Goal: Information Seeking & Learning: Compare options

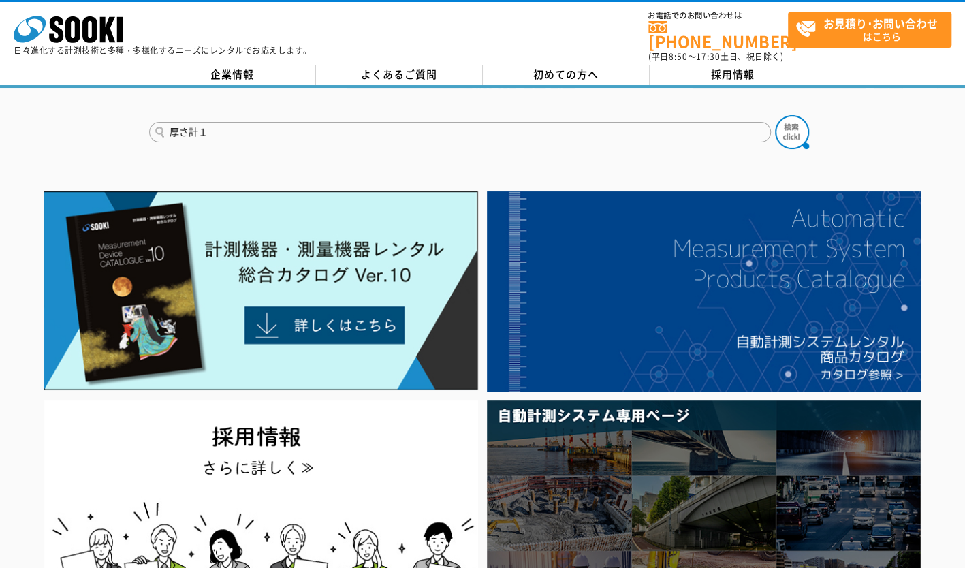
type input "厚さ計１"
click at [775, 115] on button at bounding box center [792, 132] width 34 height 34
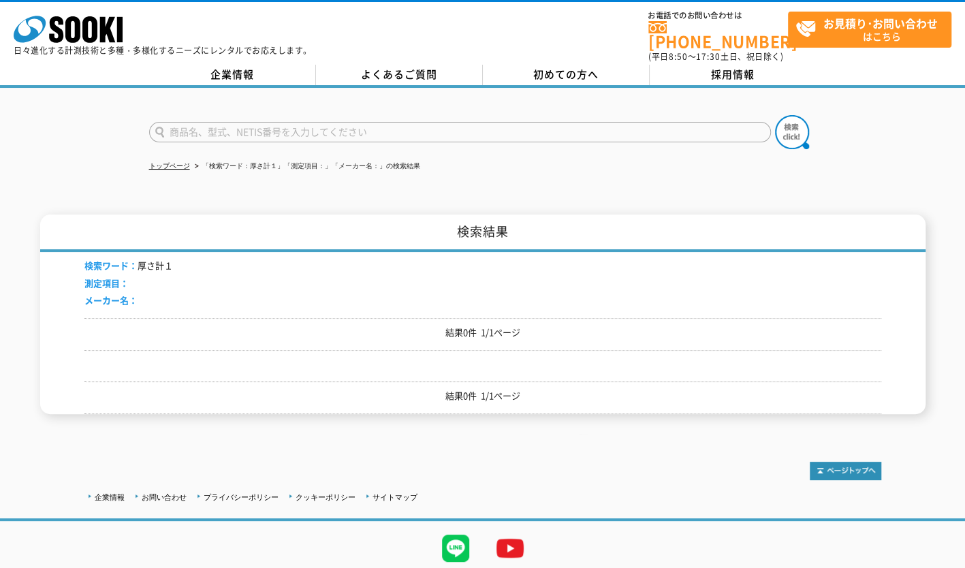
click at [289, 122] on input "text" at bounding box center [460, 132] width 622 height 20
type input "あ"
click at [253, 129] on input "厚さ計" at bounding box center [460, 132] width 622 height 20
type input "厚さ計"
click at [790, 131] on img at bounding box center [792, 132] width 34 height 34
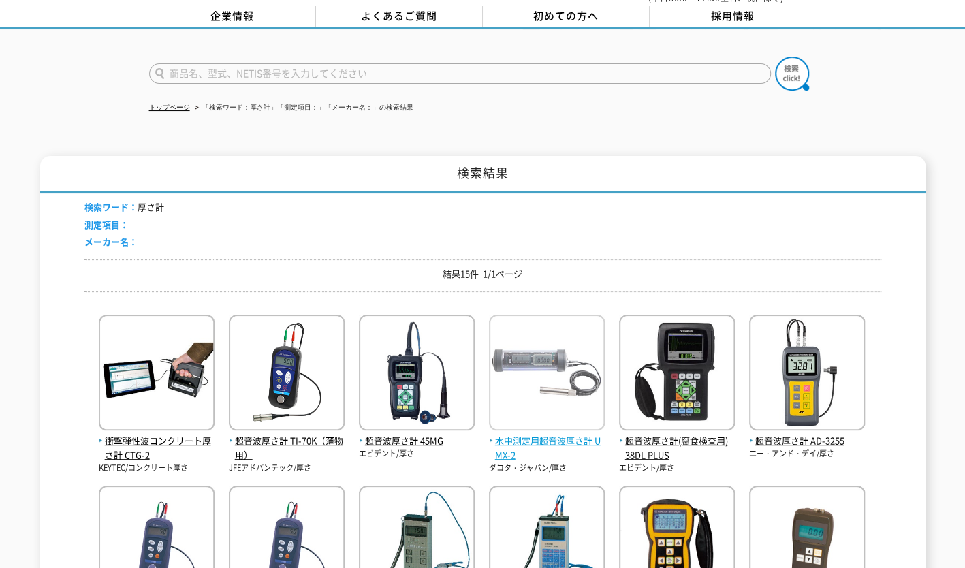
scroll to position [136, 0]
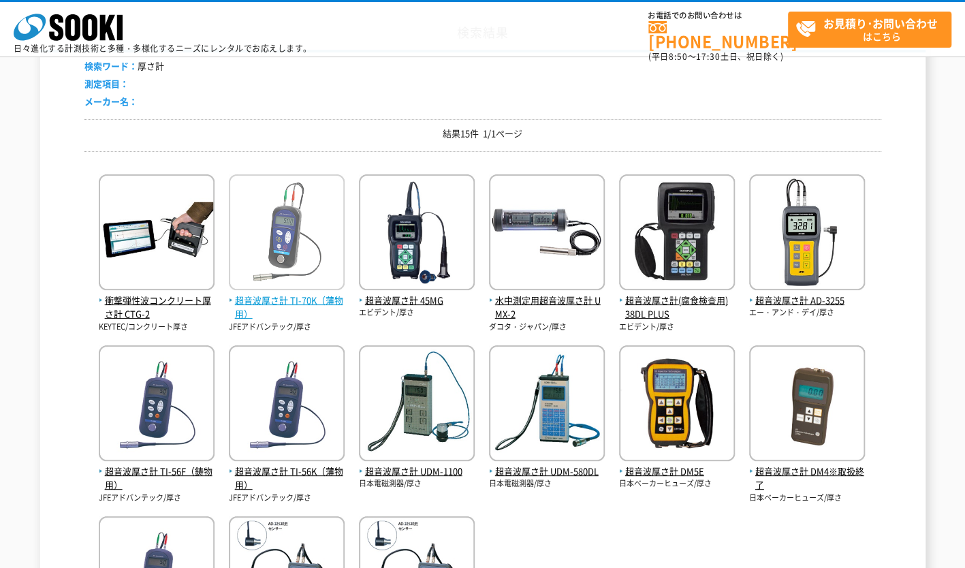
click at [291, 230] on img at bounding box center [287, 233] width 116 height 119
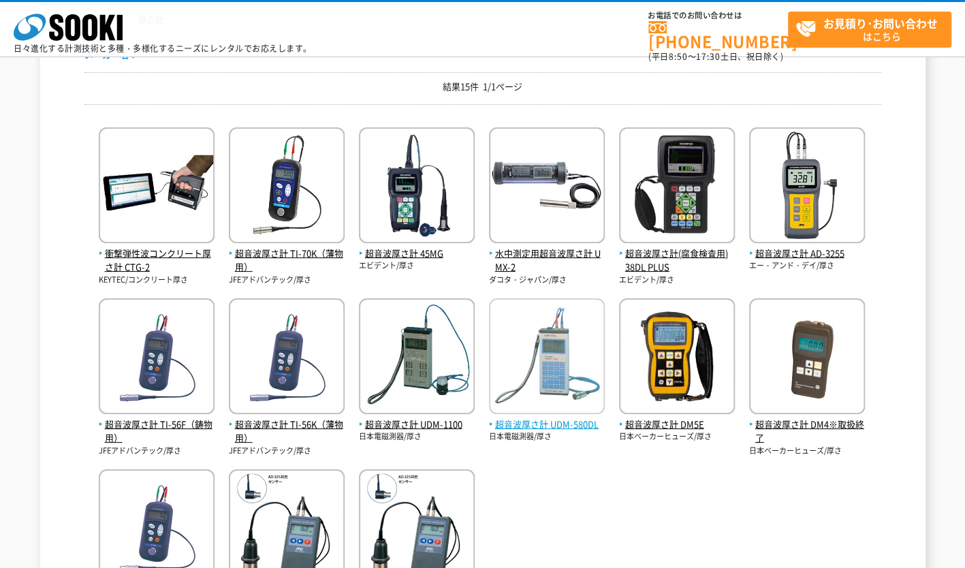
scroll to position [204, 0]
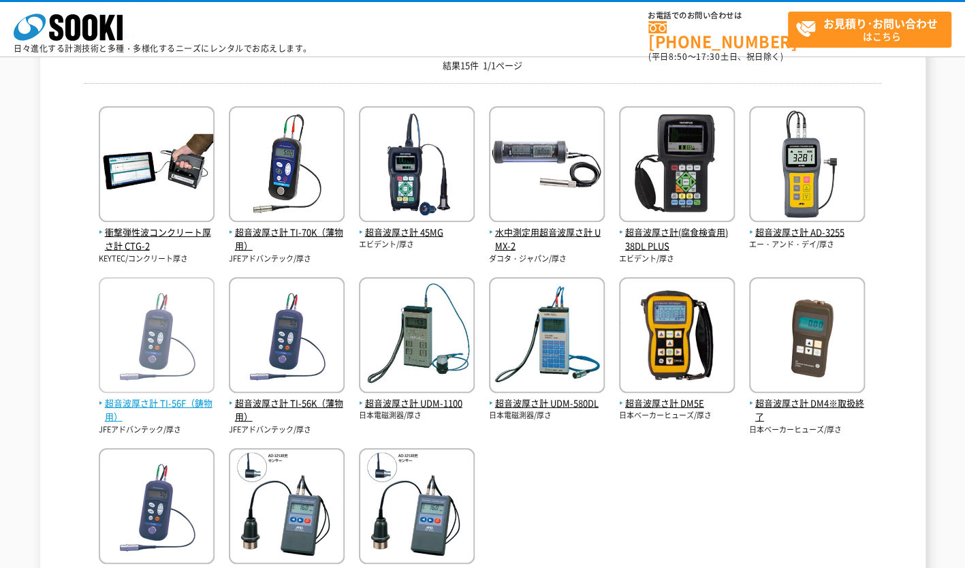
click at [125, 324] on img at bounding box center [157, 336] width 116 height 119
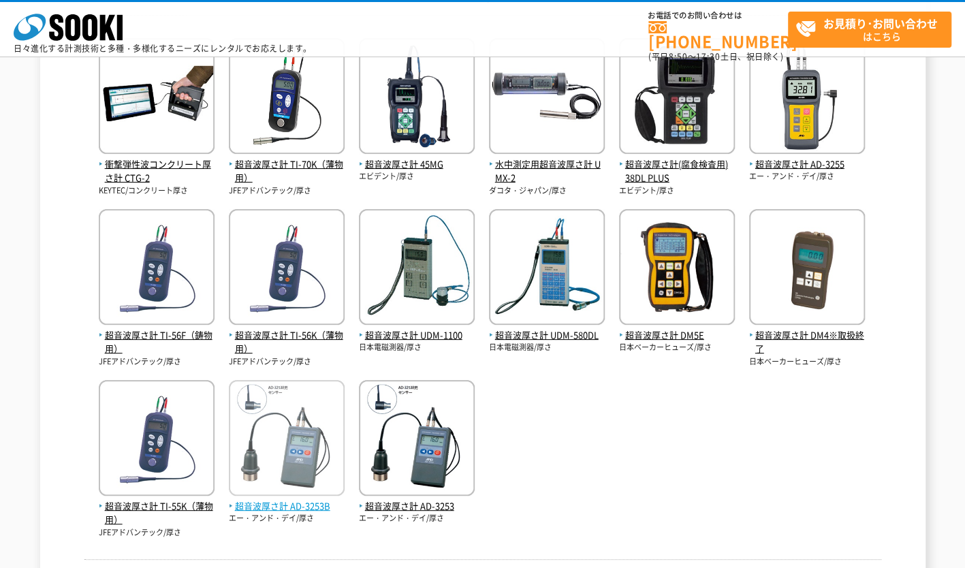
click at [291, 438] on img at bounding box center [287, 439] width 116 height 119
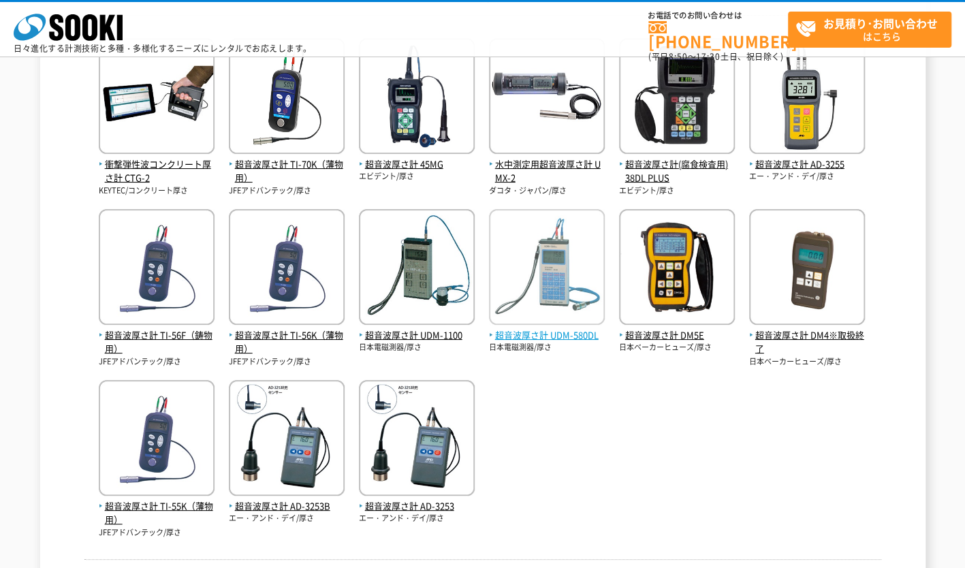
click at [564, 246] on img at bounding box center [547, 268] width 116 height 119
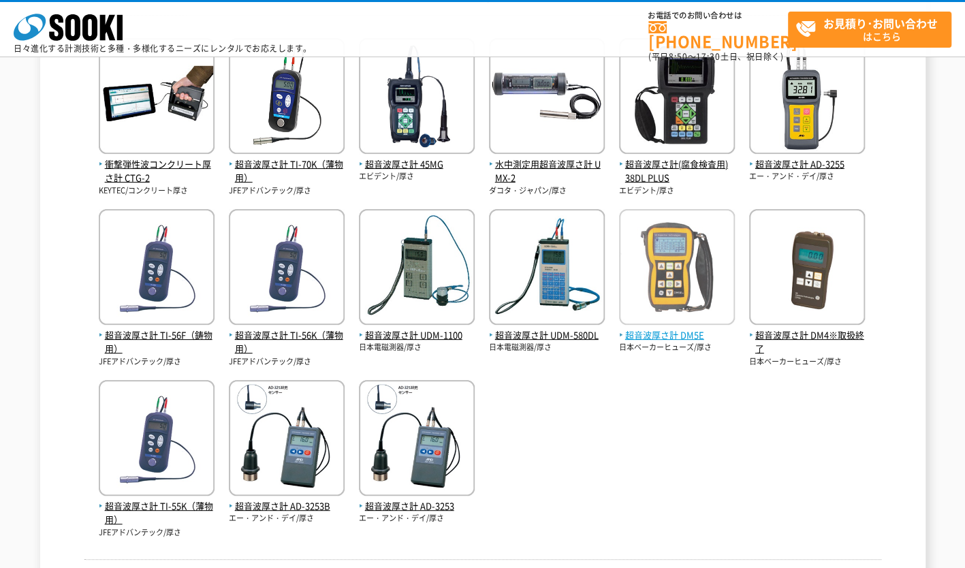
click at [683, 276] on img at bounding box center [677, 268] width 116 height 119
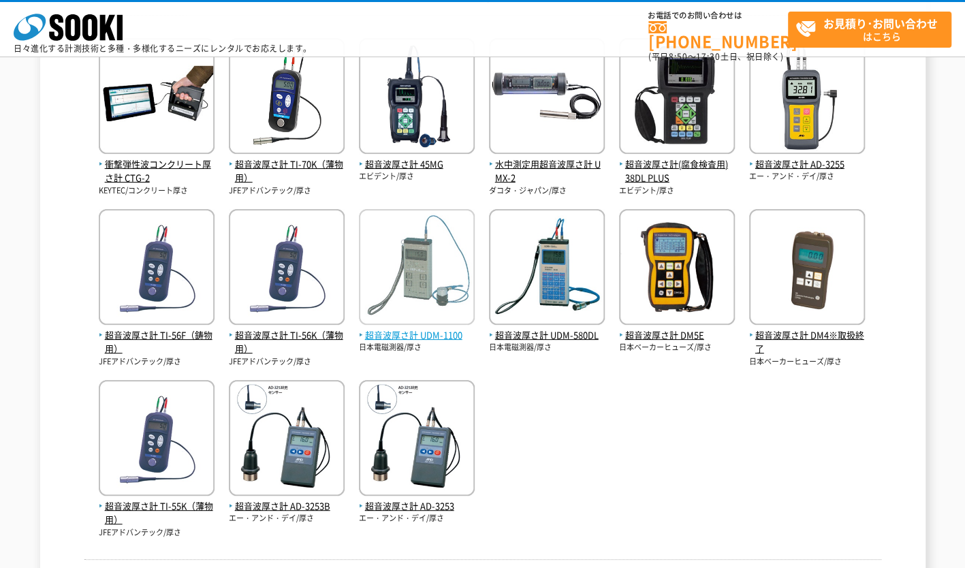
click at [418, 253] on img at bounding box center [417, 268] width 116 height 119
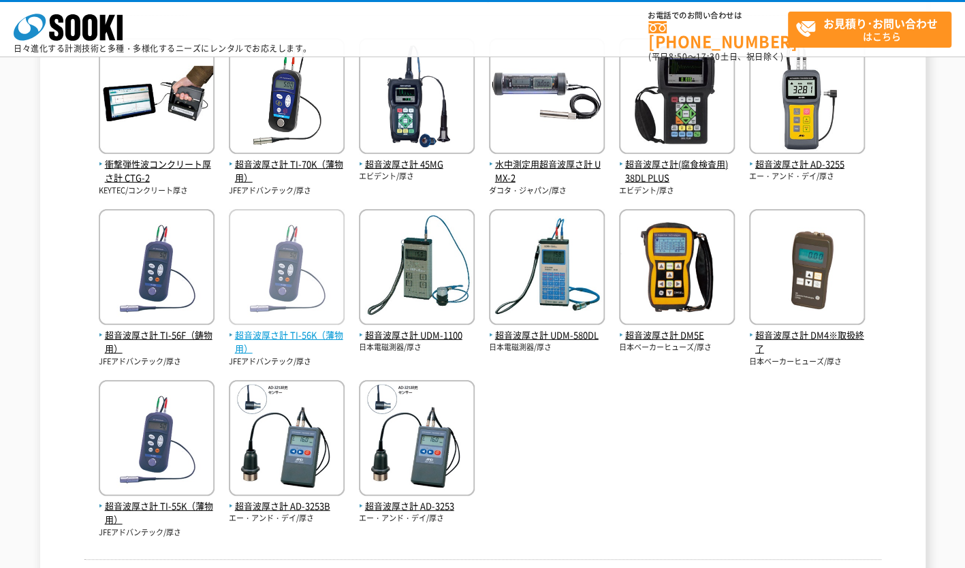
click at [253, 245] on img at bounding box center [287, 268] width 116 height 119
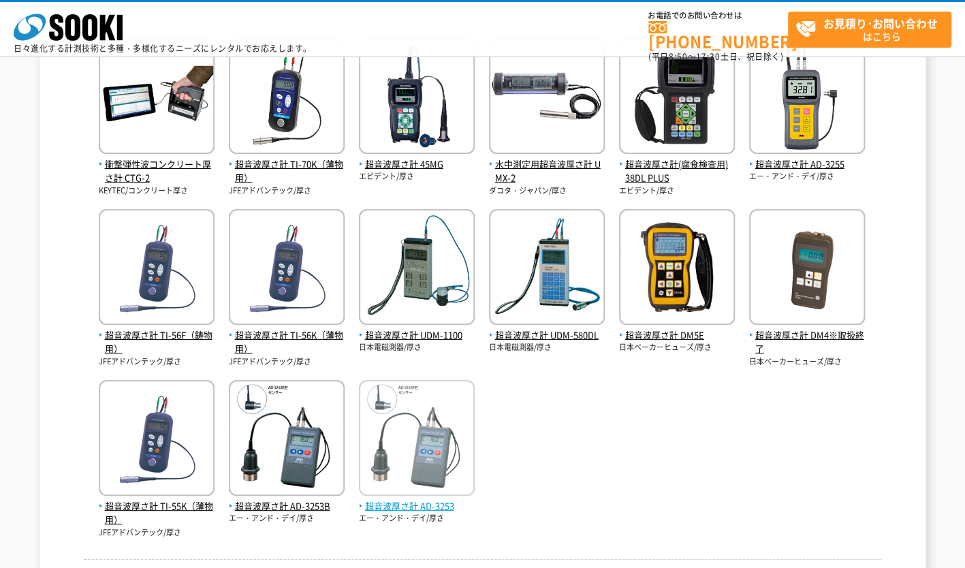
click at [433, 418] on img at bounding box center [417, 439] width 116 height 119
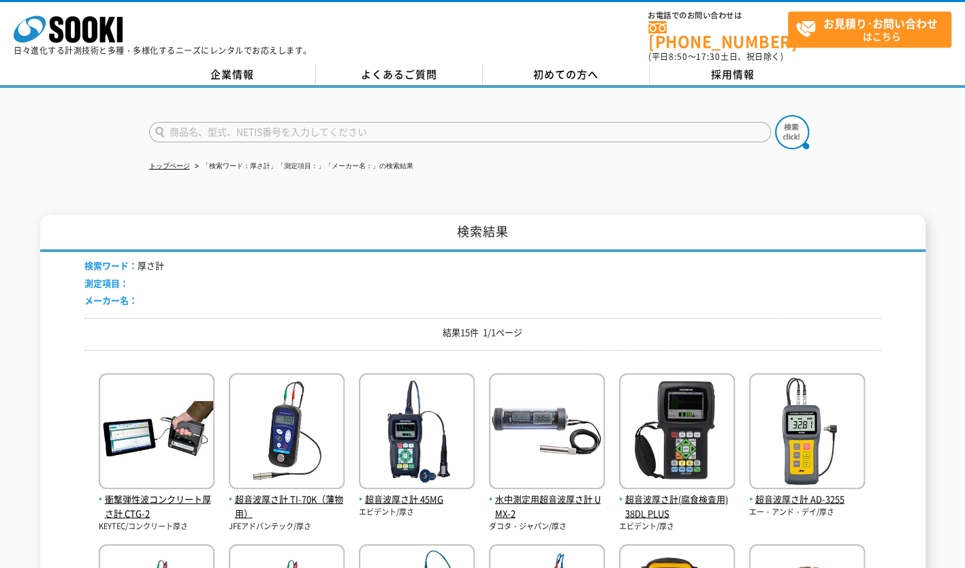
scroll to position [136, 0]
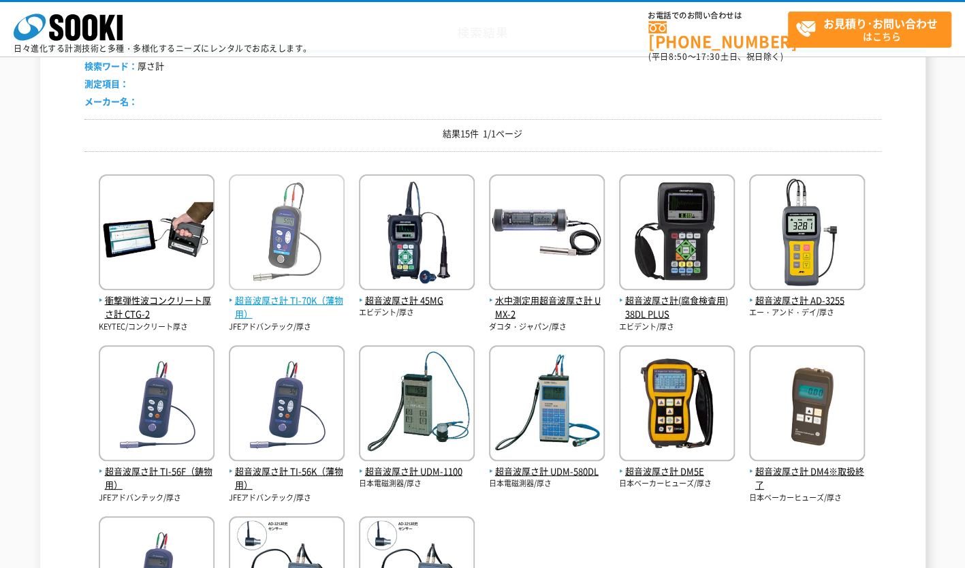
click at [280, 249] on img at bounding box center [287, 233] width 116 height 119
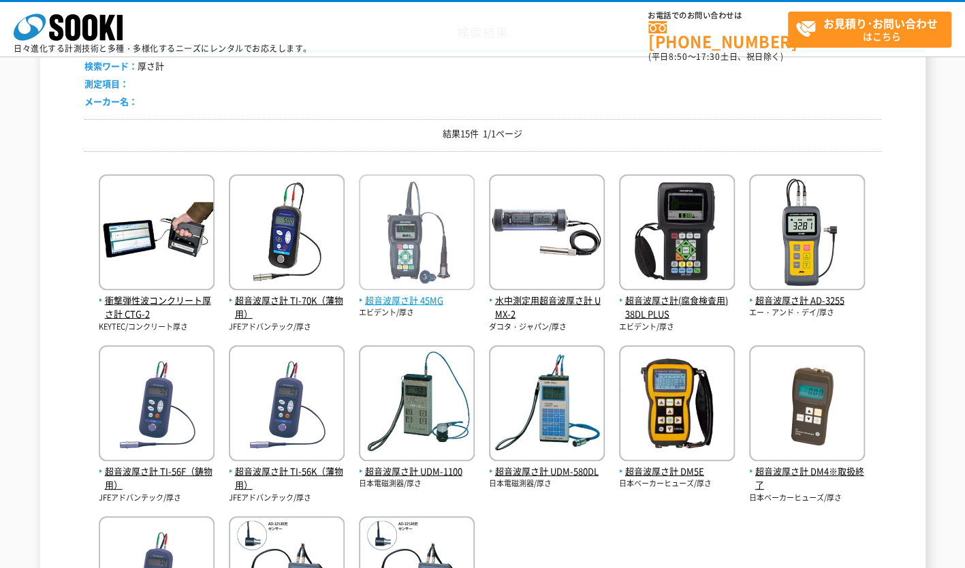
click at [421, 263] on img at bounding box center [417, 233] width 116 height 119
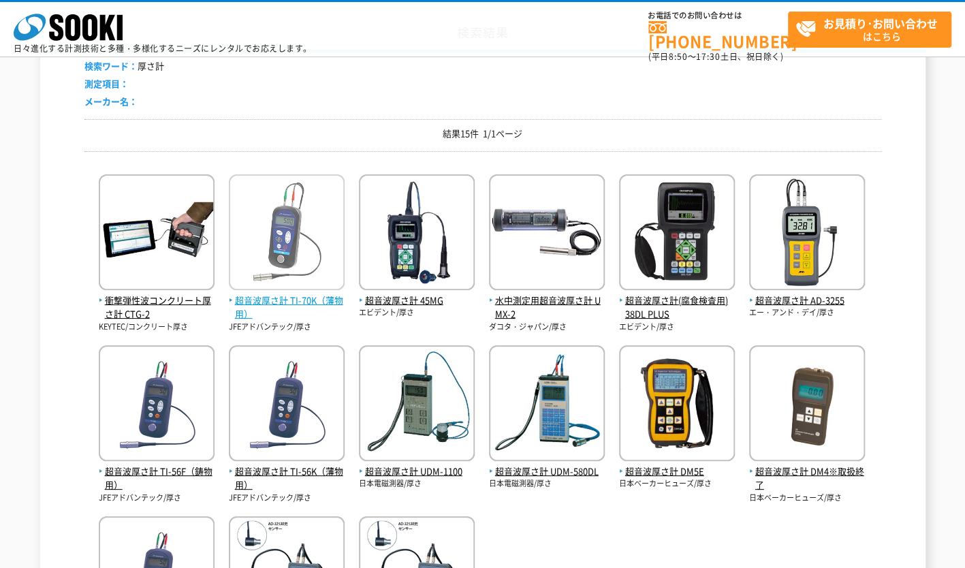
click at [278, 287] on img at bounding box center [287, 233] width 116 height 119
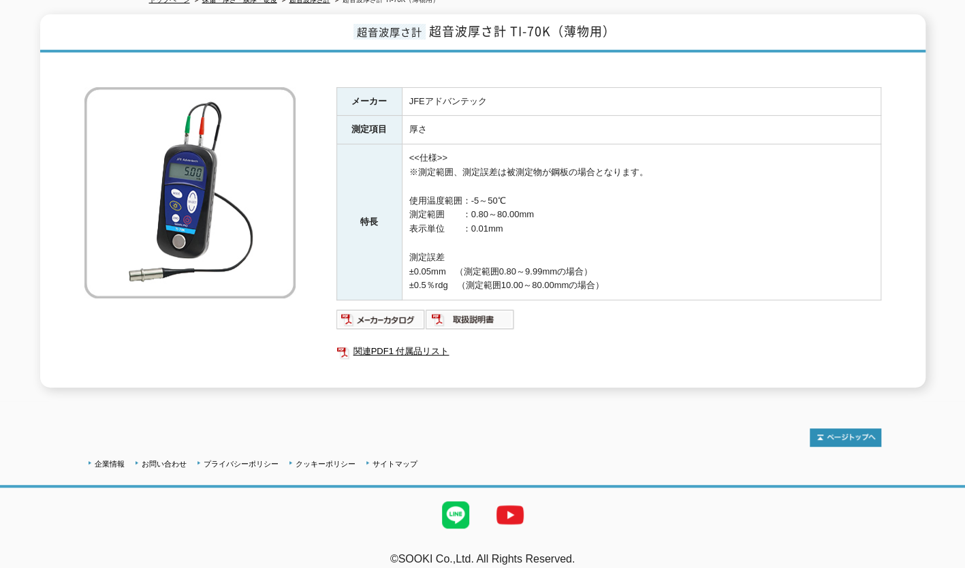
scroll to position [169, 0]
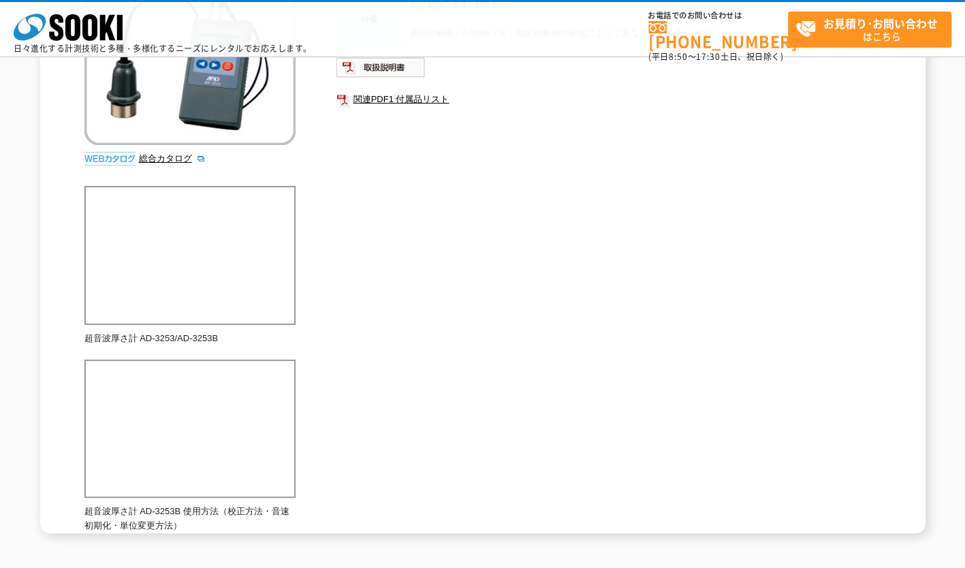
scroll to position [142, 0]
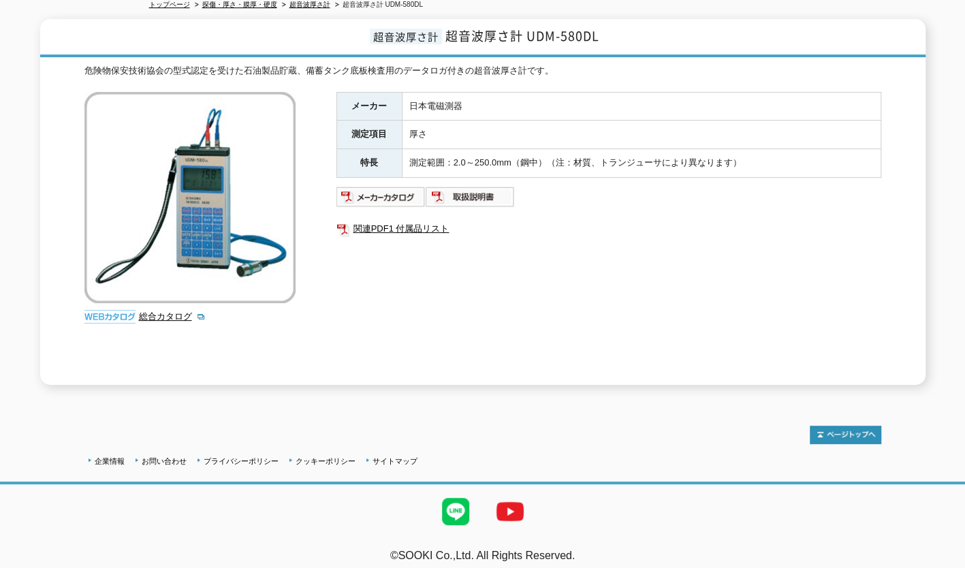
scroll to position [162, 0]
click at [377, 190] on img at bounding box center [380, 196] width 89 height 22
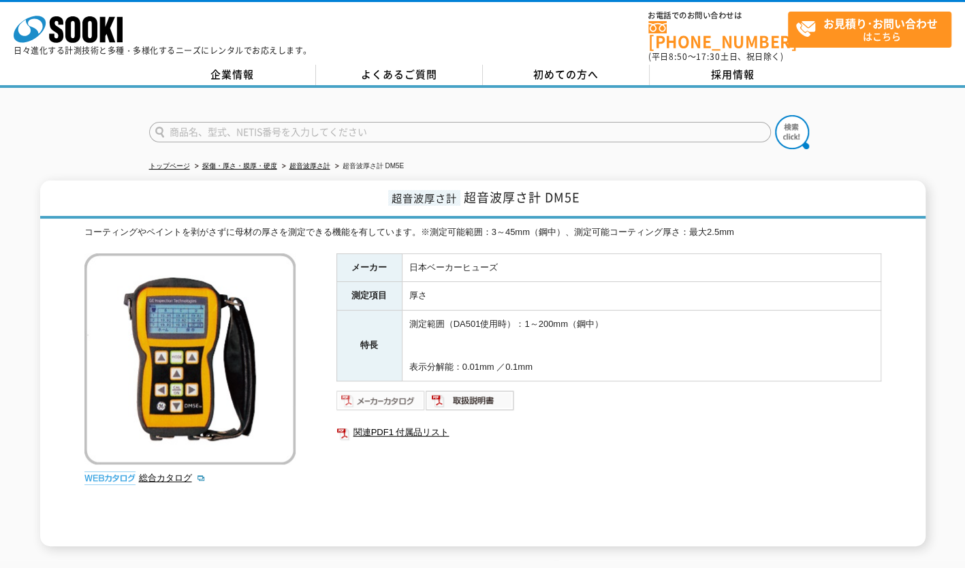
click at [385, 389] on img at bounding box center [380, 400] width 89 height 22
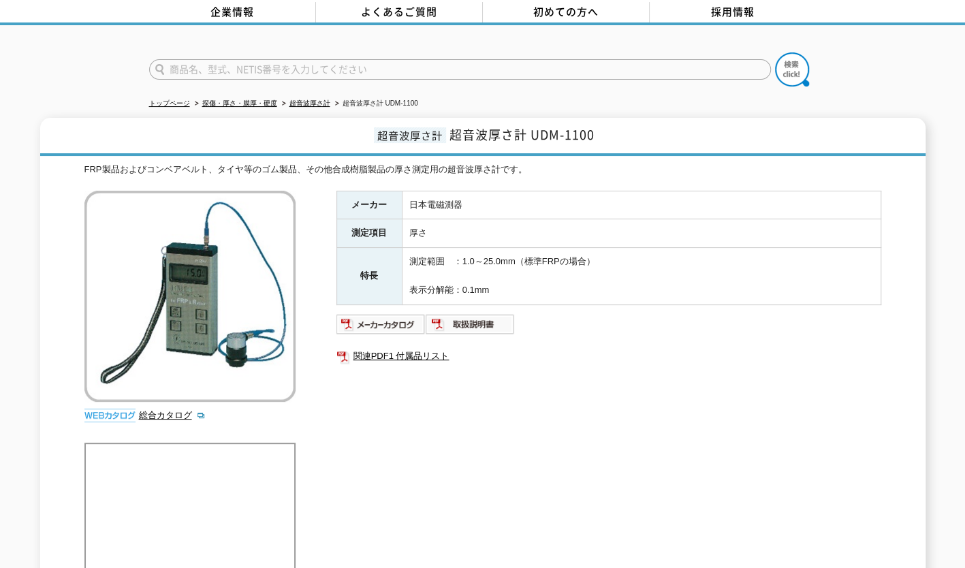
scroll to position [204, 0]
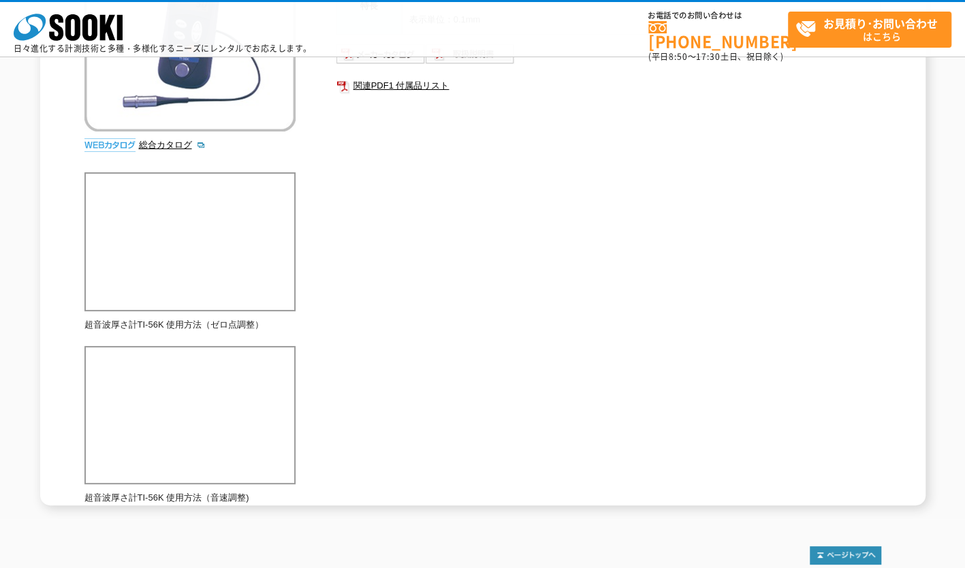
scroll to position [272, 0]
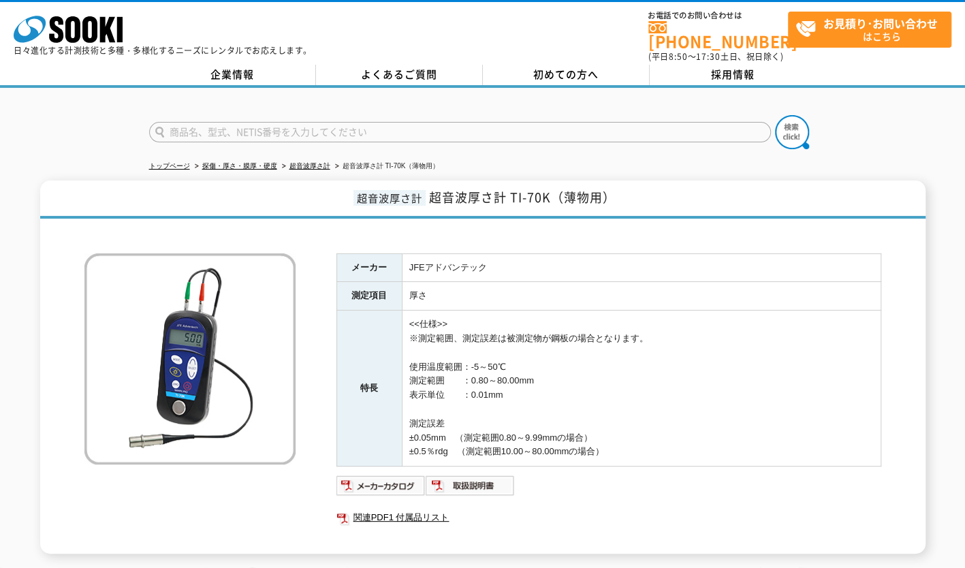
scroll to position [169, 0]
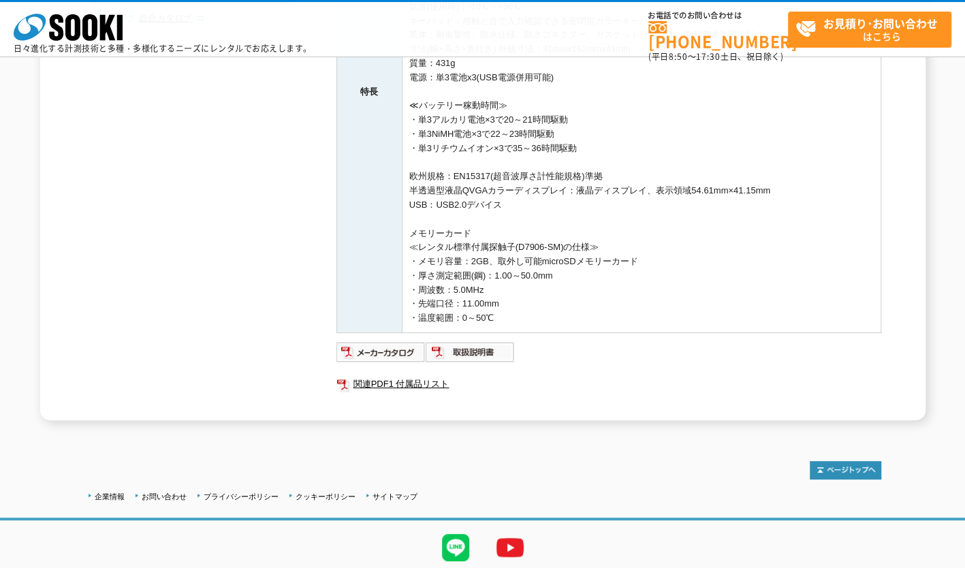
scroll to position [441, 0]
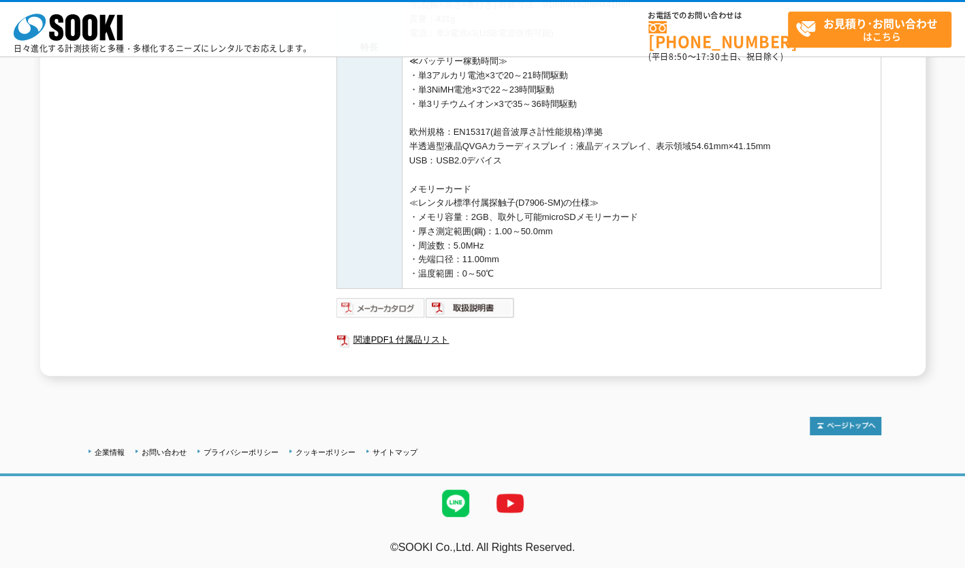
click at [364, 306] on img at bounding box center [380, 308] width 89 height 22
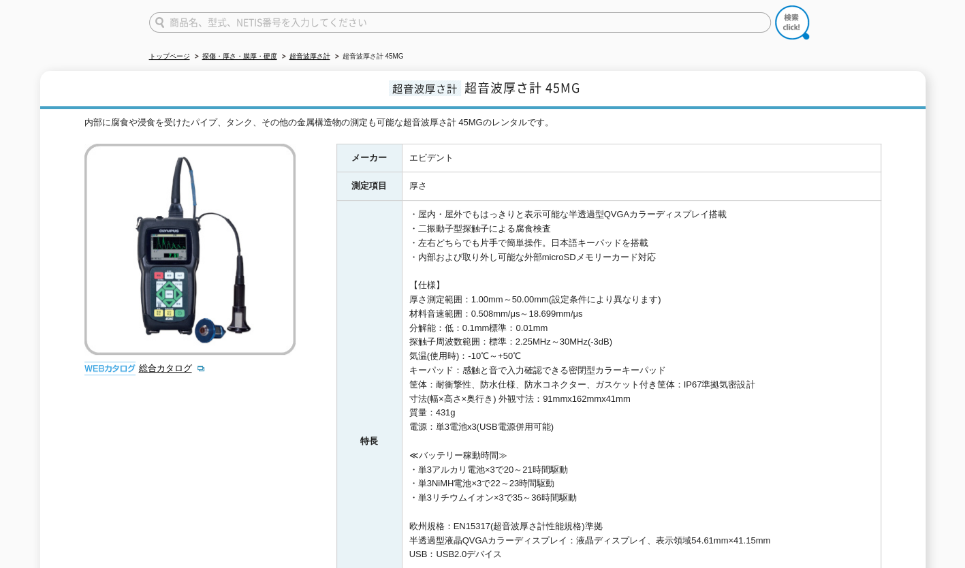
scroll to position [0, 0]
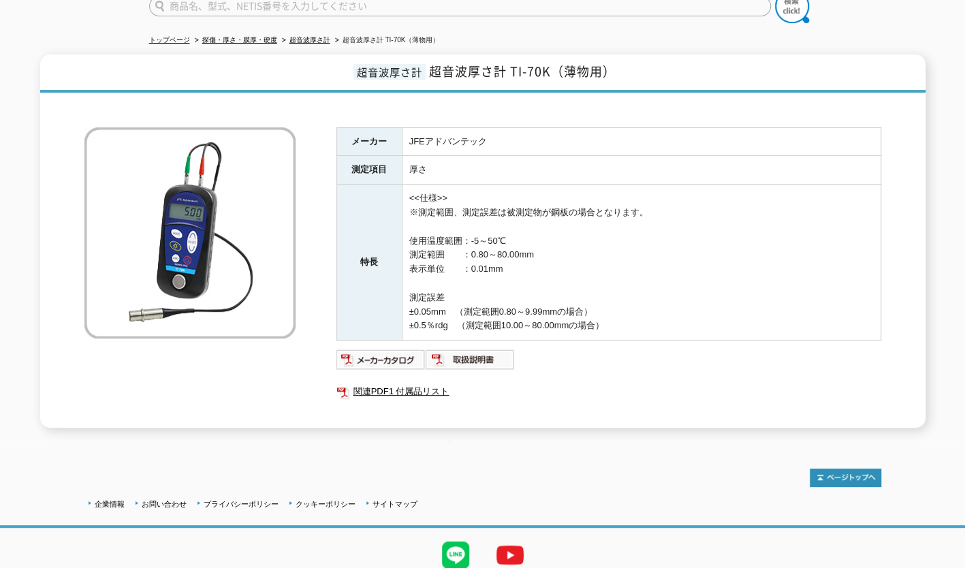
scroll to position [169, 0]
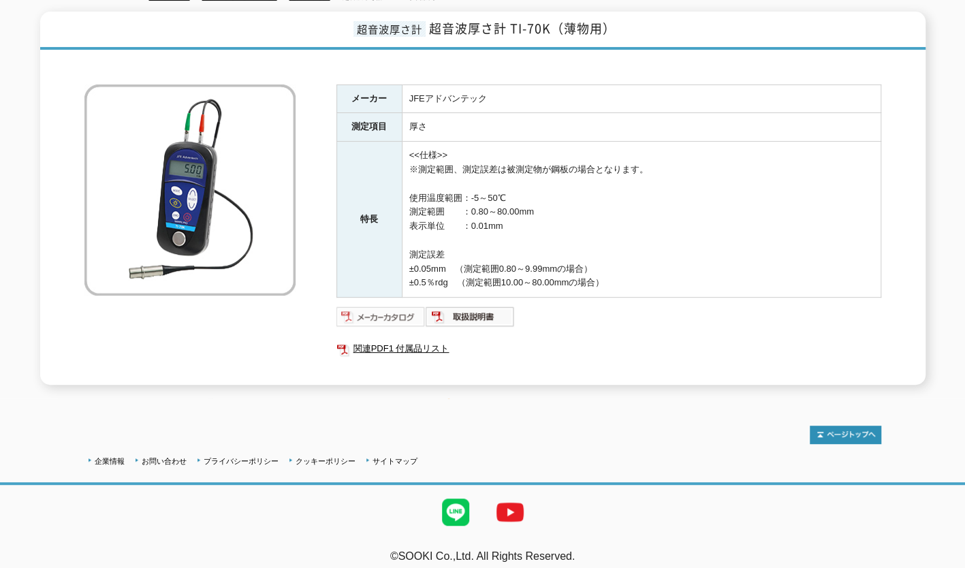
click at [410, 306] on img at bounding box center [380, 317] width 89 height 22
